Goal: Leave review/rating

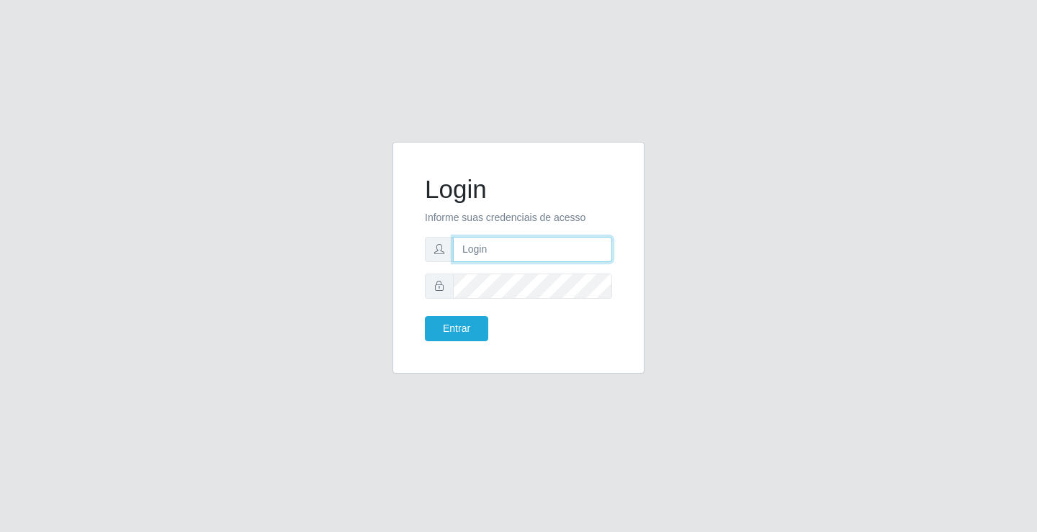
click at [464, 248] on input "text" at bounding box center [532, 249] width 159 height 25
type input "paulo@ideal"
click at [466, 328] on button "Entrar" at bounding box center [456, 328] width 63 height 25
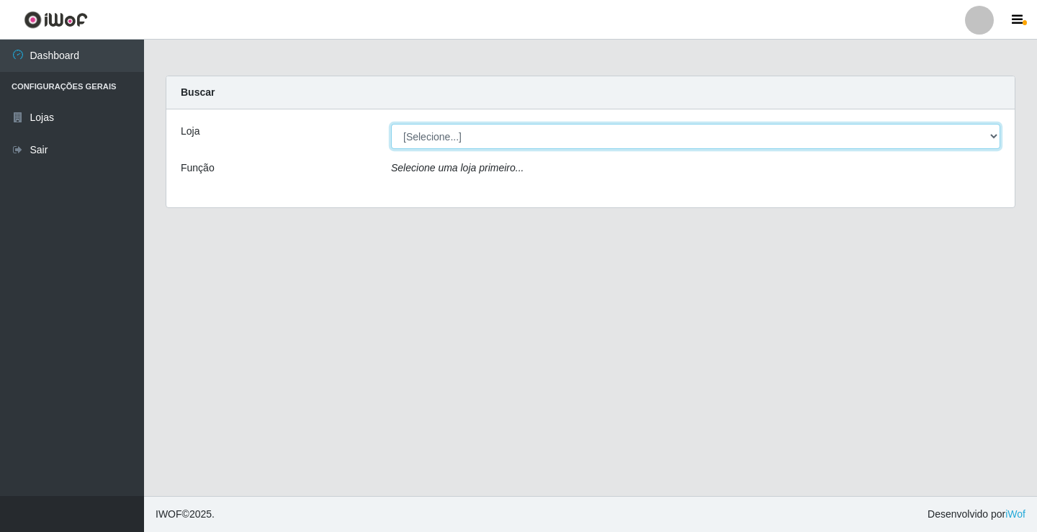
click at [471, 134] on select "[Selecione...] Ideal - Conceição" at bounding box center [695, 136] width 609 height 25
select select "231"
click at [391, 124] on select "[Selecione...] Ideal - Conceição" at bounding box center [695, 136] width 609 height 25
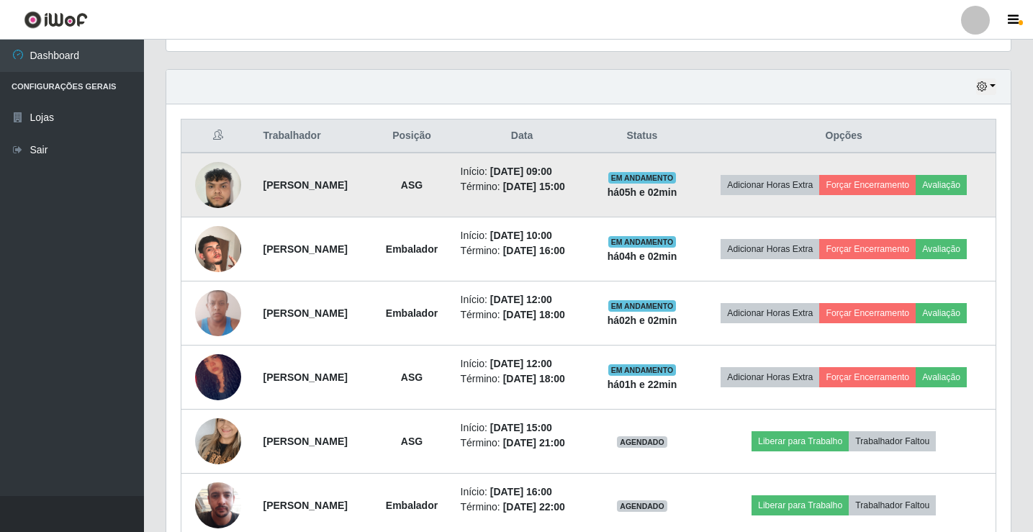
scroll to position [504, 0]
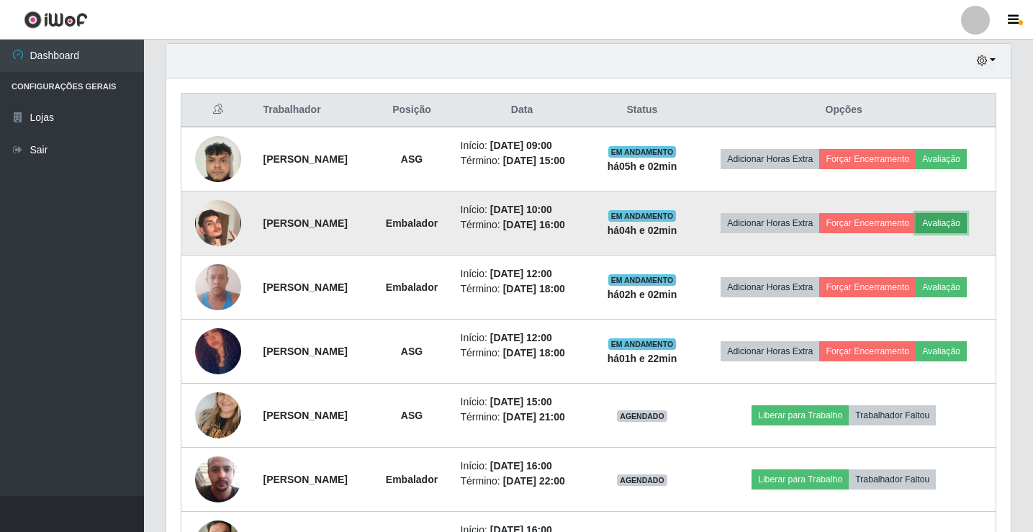
click at [916, 233] on button "Avaliação" at bounding box center [941, 223] width 51 height 20
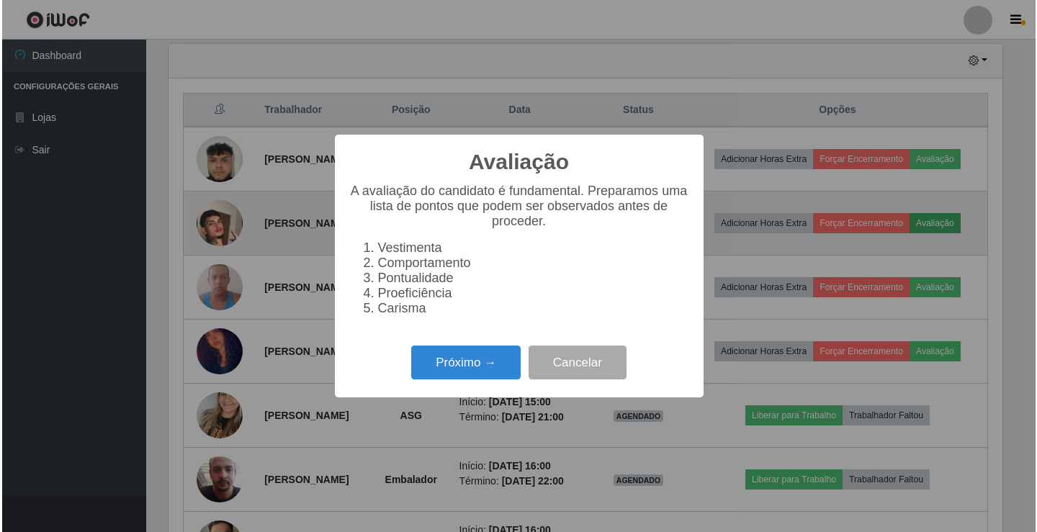
scroll to position [299, 837]
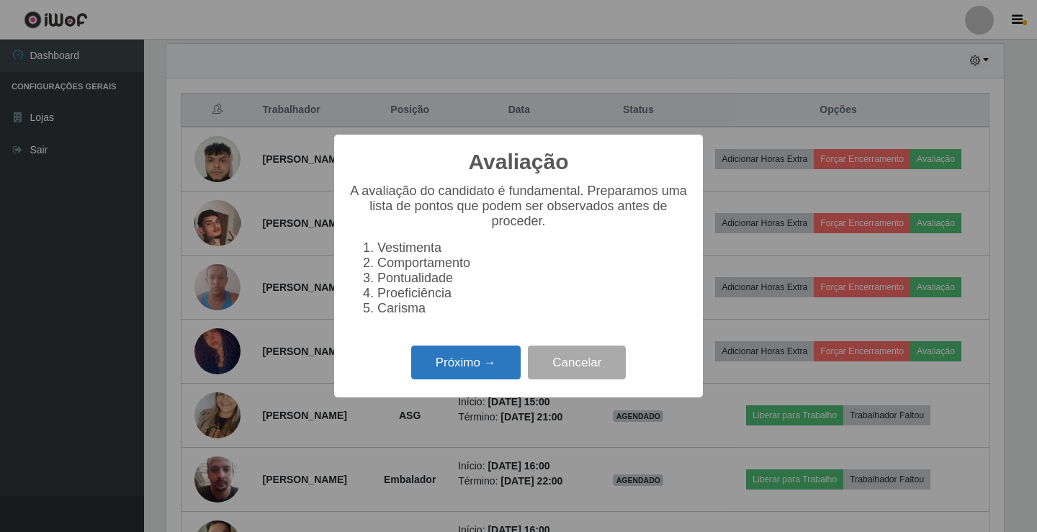
click at [493, 372] on button "Próximo →" at bounding box center [465, 363] width 109 height 34
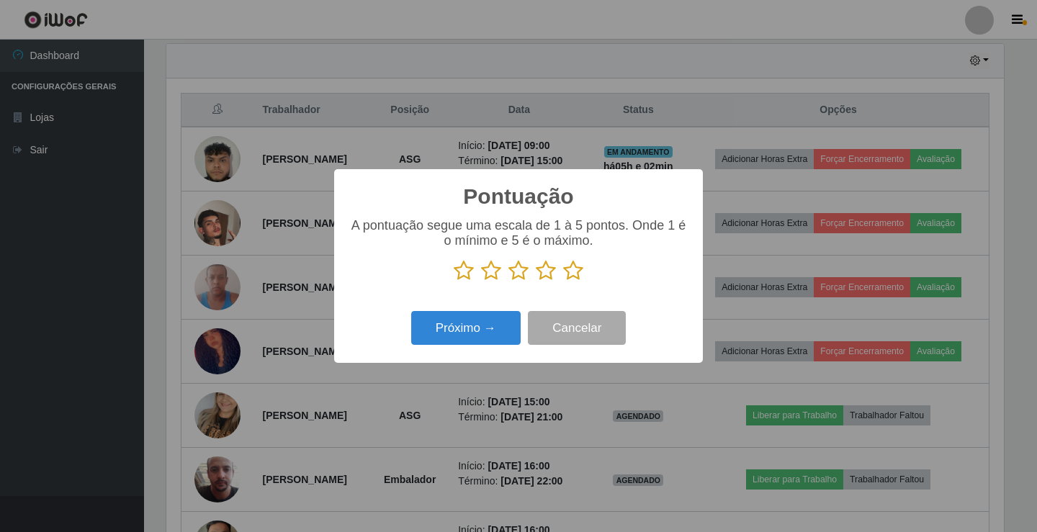
click at [547, 272] on icon at bounding box center [546, 271] width 20 height 22
click at [536, 281] on input "radio" at bounding box center [536, 281] width 0 height 0
click at [497, 324] on button "Próximo →" at bounding box center [465, 328] width 109 height 34
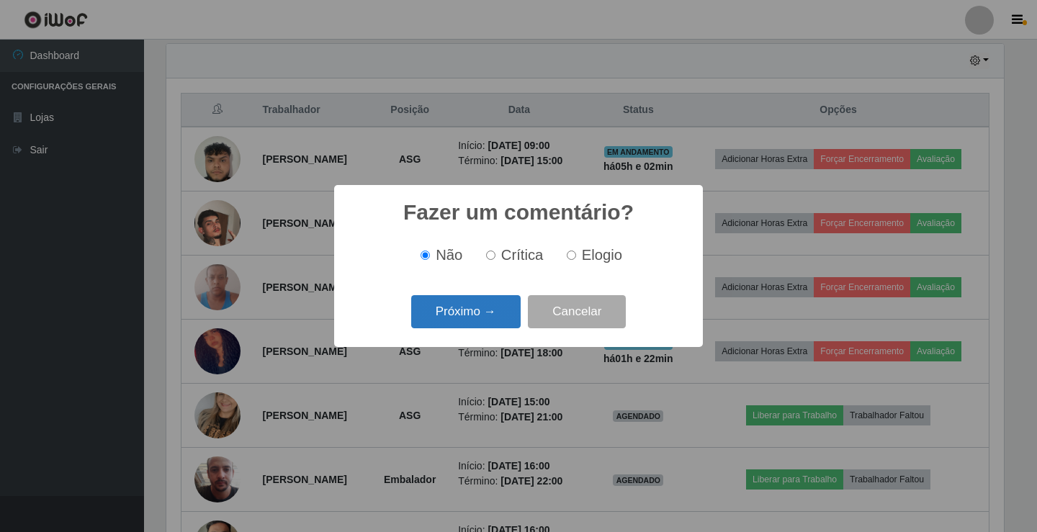
click at [497, 320] on button "Próximo →" at bounding box center [465, 312] width 109 height 34
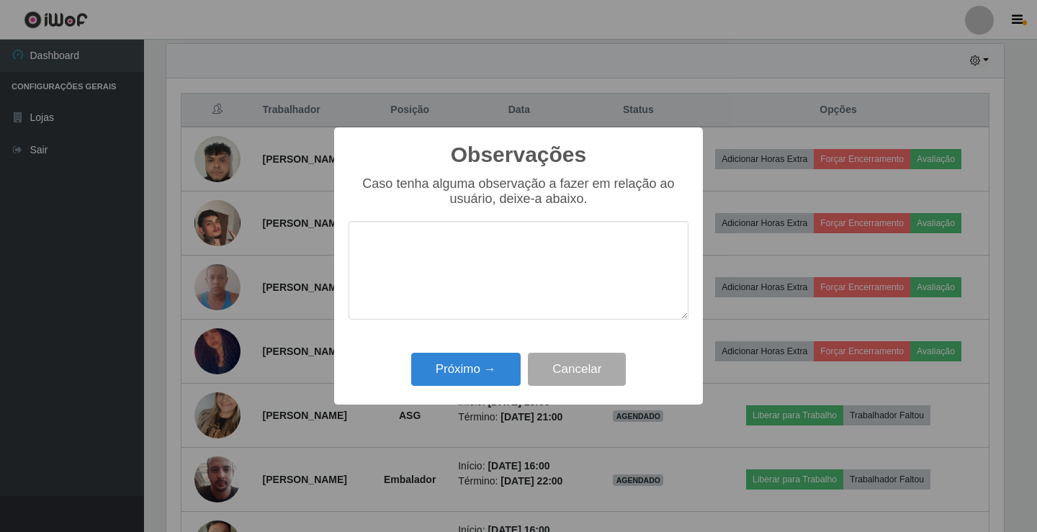
click at [510, 258] on textarea at bounding box center [518, 270] width 340 height 99
type textarea "bom trabalho"
click at [472, 363] on button "Próximo →" at bounding box center [465, 370] width 109 height 34
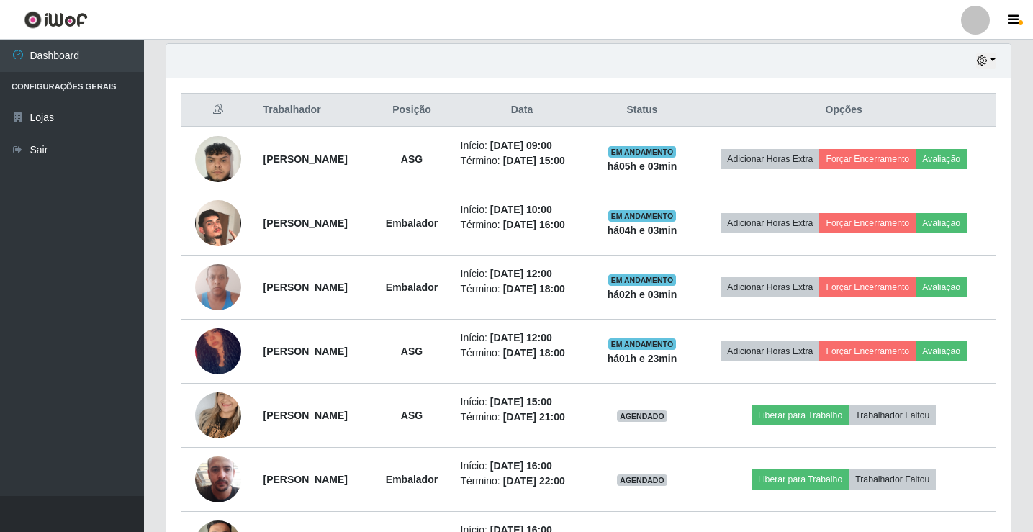
scroll to position [299, 844]
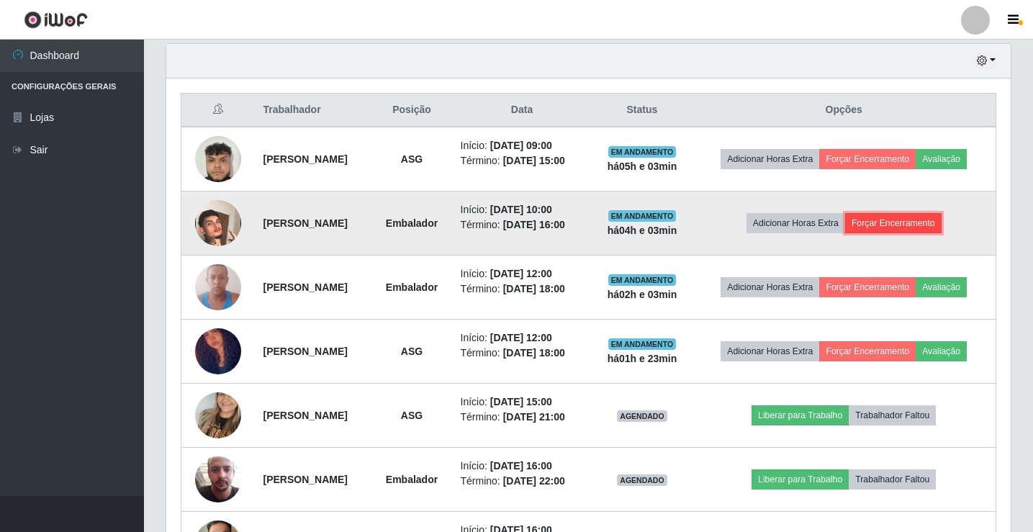
click at [899, 233] on button "Forçar Encerramento" at bounding box center [893, 223] width 96 height 20
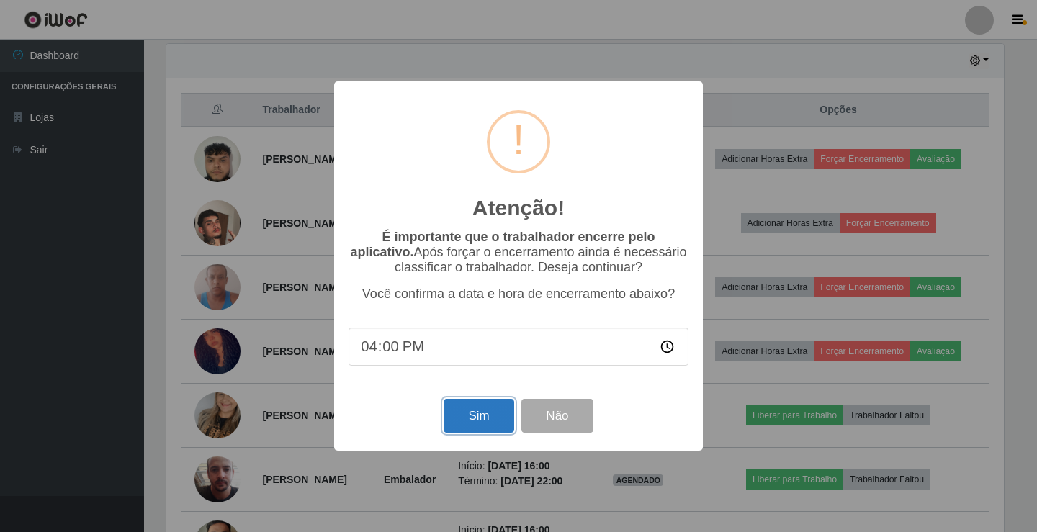
click at [467, 423] on button "Sim" at bounding box center [478, 416] width 70 height 34
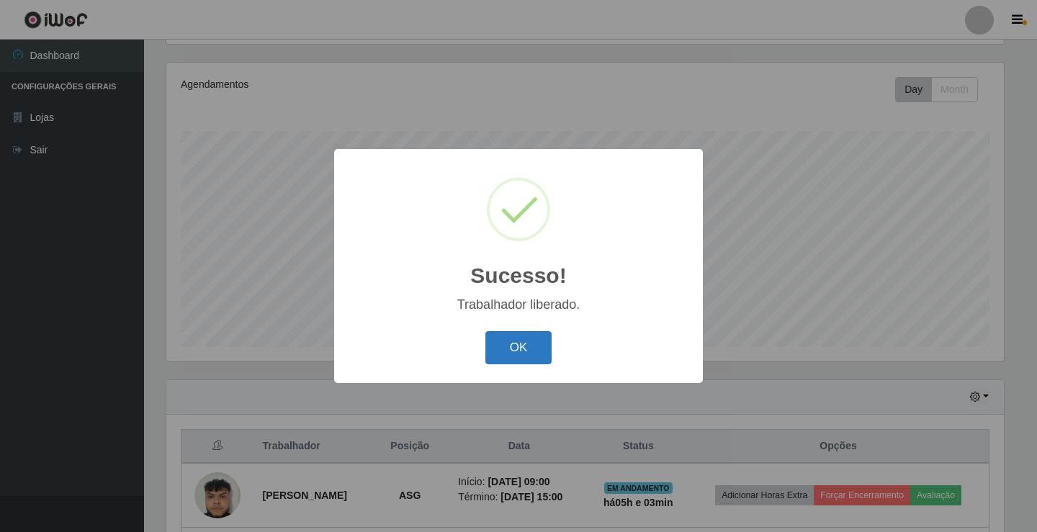
click at [522, 342] on button "OK" at bounding box center [518, 348] width 67 height 34
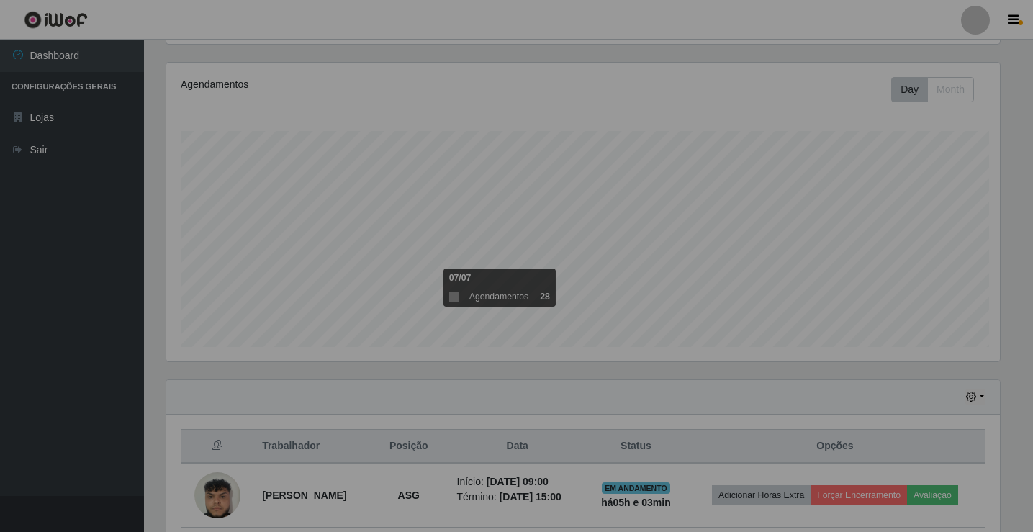
scroll to position [299, 844]
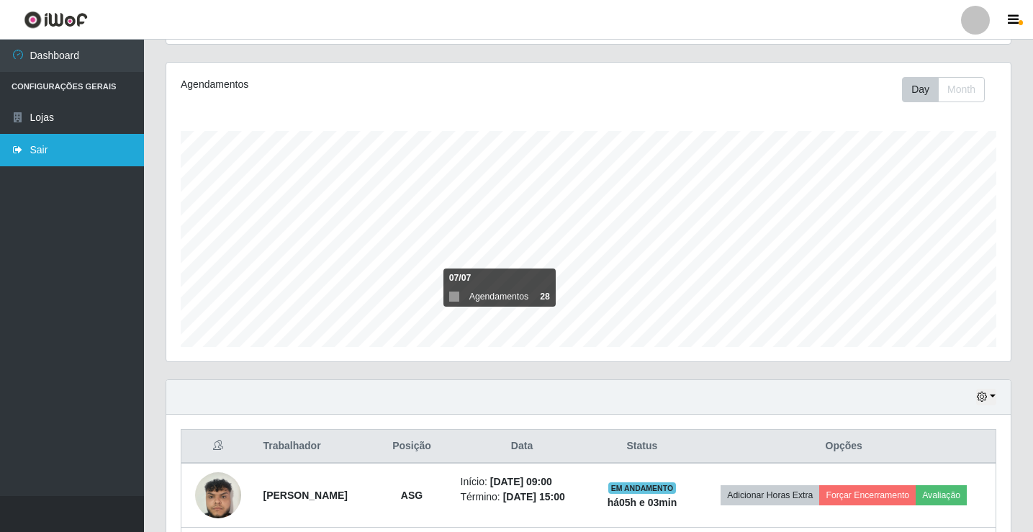
click at [45, 147] on link "Sair" at bounding box center [72, 150] width 144 height 32
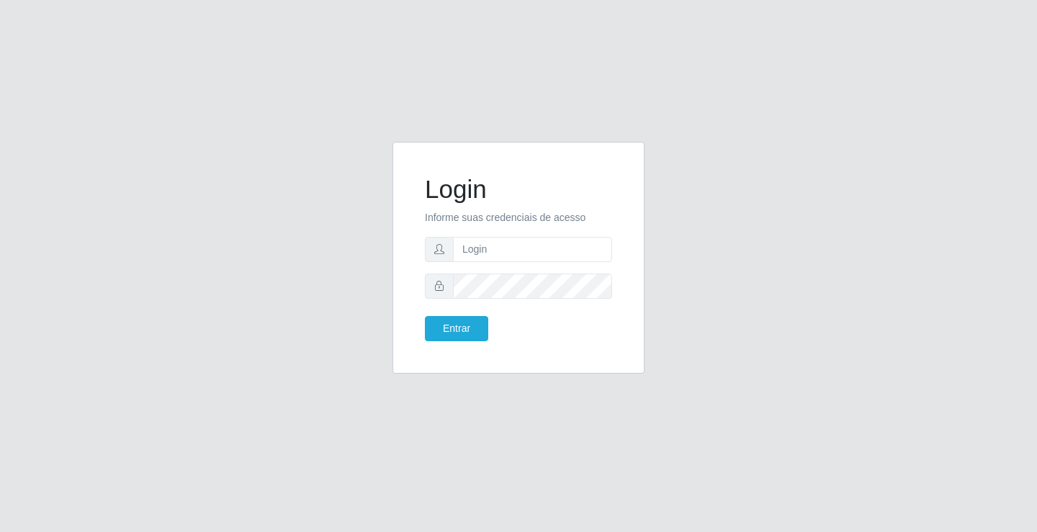
click at [237, 63] on div "Login Informe suas credenciais de acesso Entrar" at bounding box center [518, 266] width 1037 height 532
